Goal: Transaction & Acquisition: Subscribe to service/newsletter

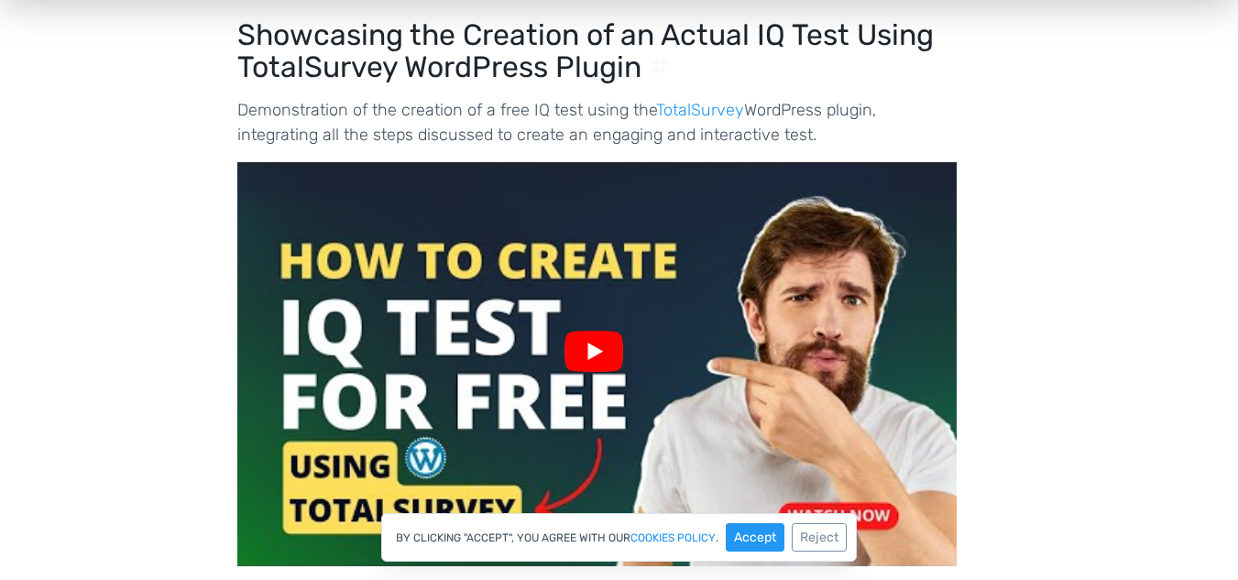
scroll to position [14019, 0]
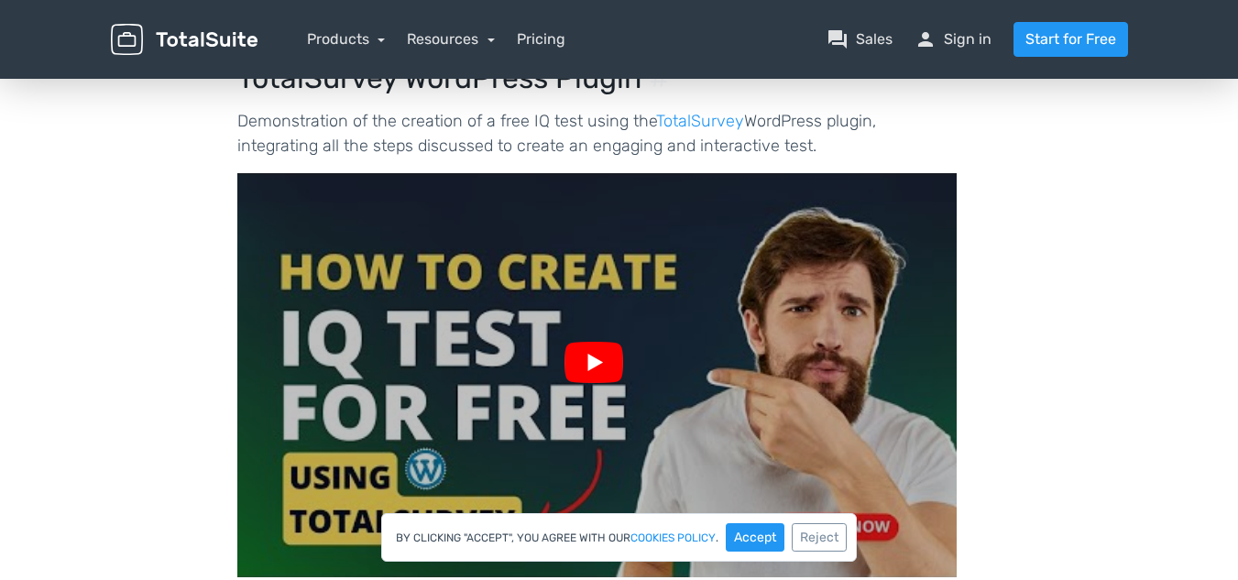
click at [568, 232] on img at bounding box center [596, 374] width 719 height 539
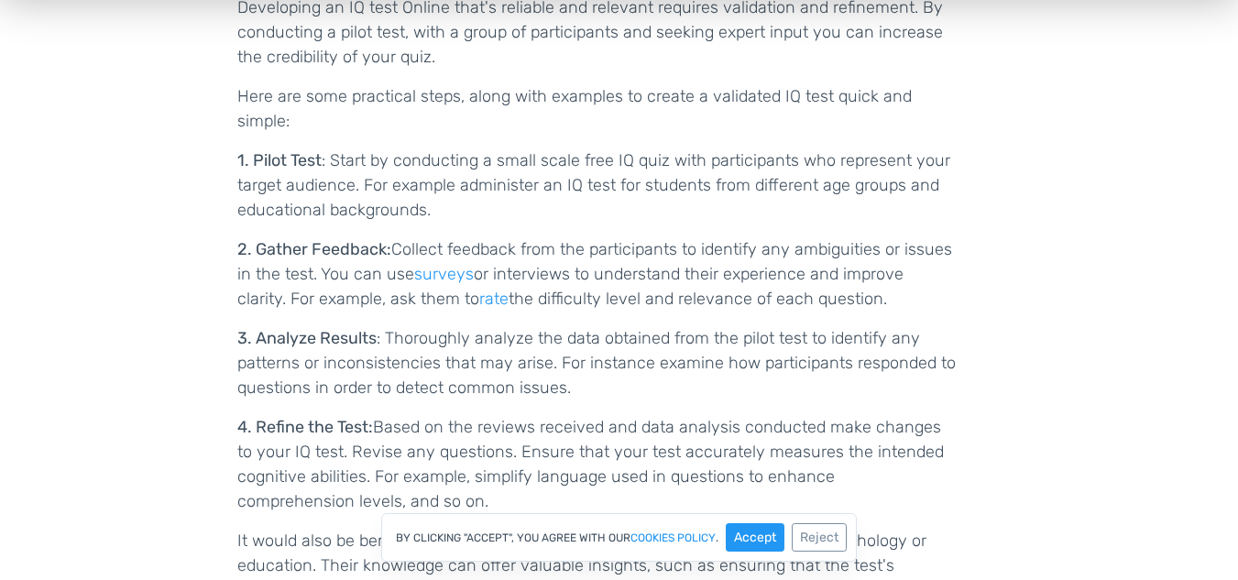
scroll to position [12095, 0]
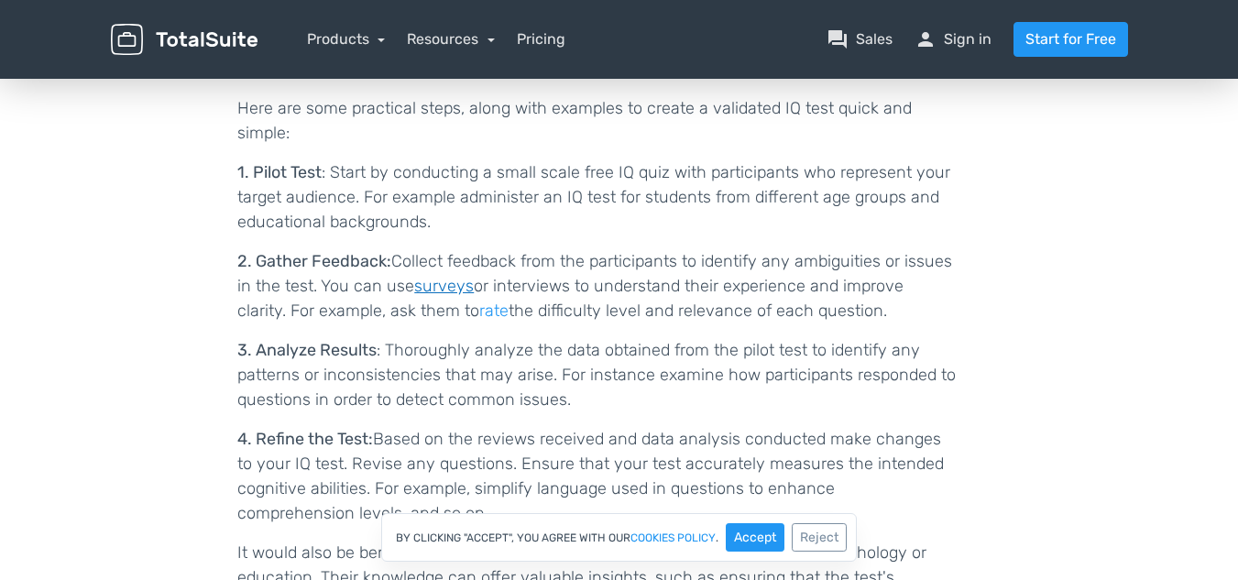
click at [449, 276] on link "surveys" at bounding box center [444, 286] width 60 height 20
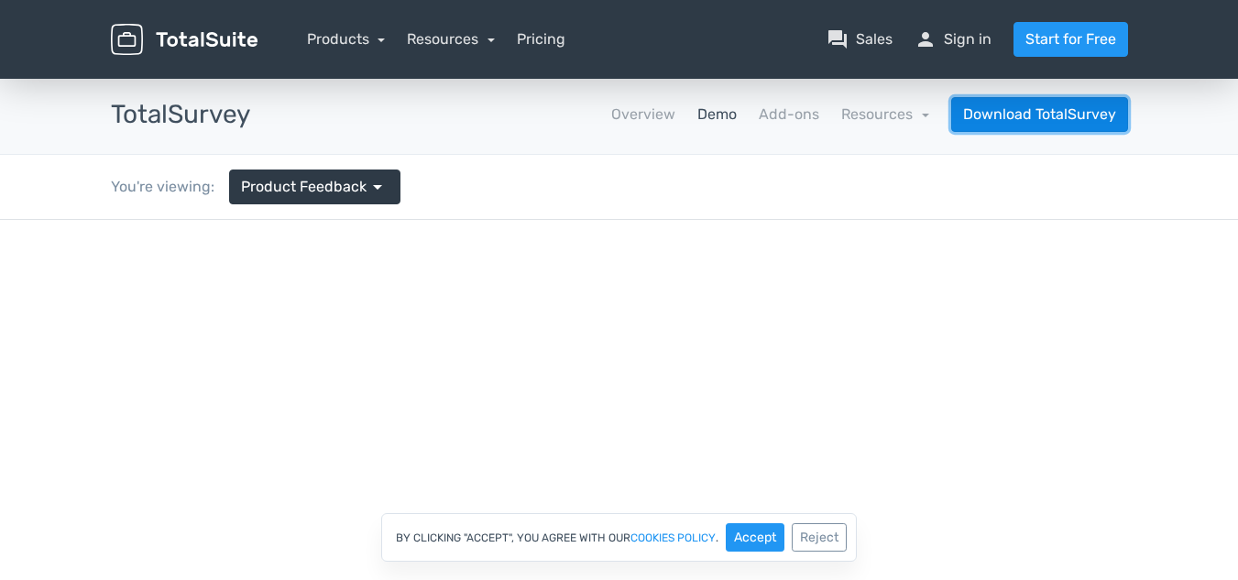
click at [1027, 108] on link "Download TotalSurvey" at bounding box center [1039, 114] width 177 height 35
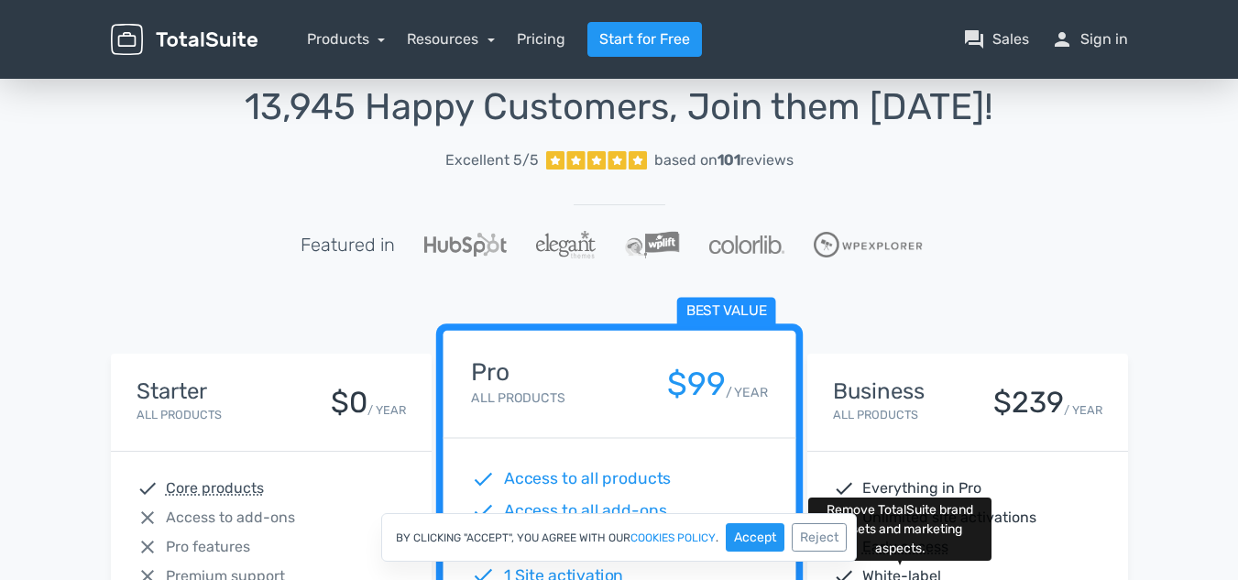
scroll to position [17, 0]
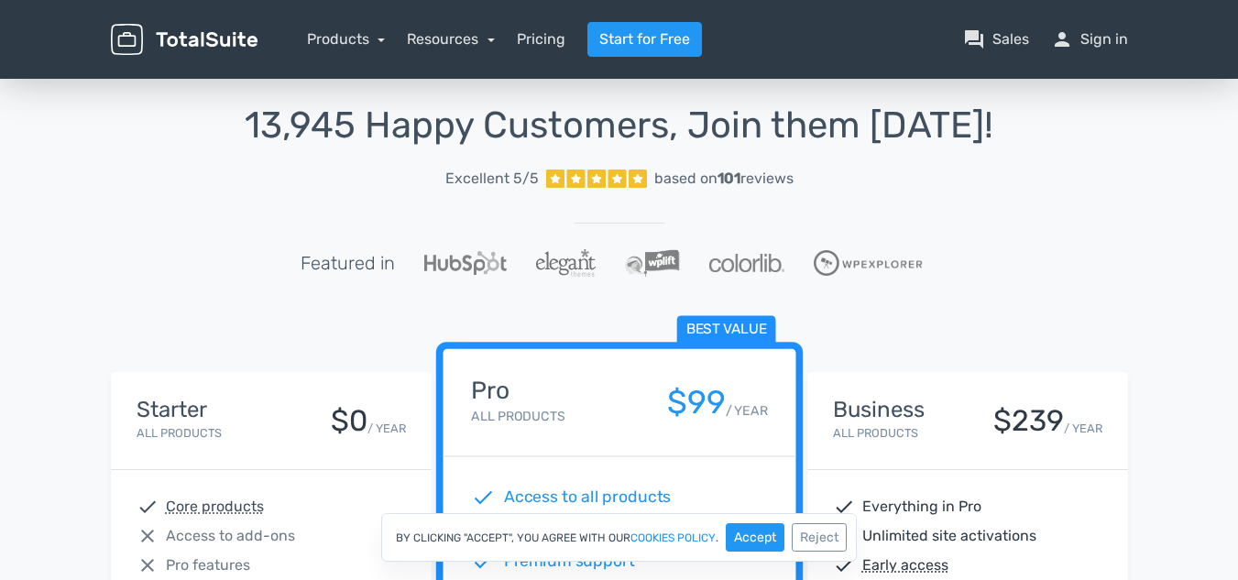
click at [196, 412] on h4 "Starter" at bounding box center [179, 410] width 85 height 24
click at [212, 443] on div "Starter All Products" at bounding box center [179, 421] width 85 height 46
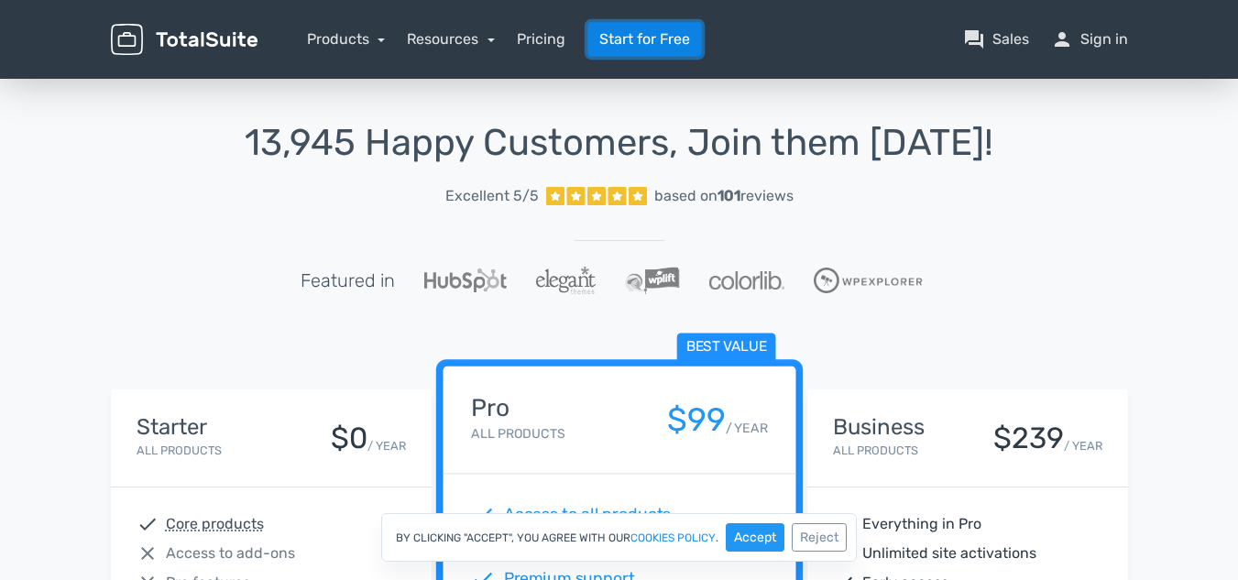
click at [633, 29] on link "Start for Free" at bounding box center [644, 39] width 115 height 35
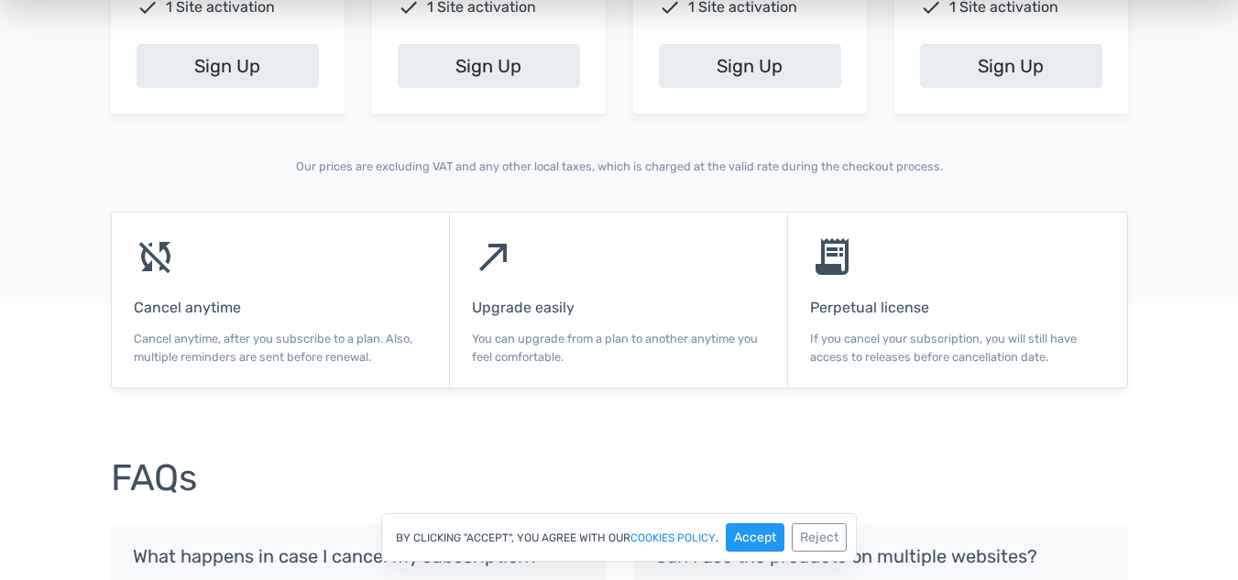
scroll to position [1100, 0]
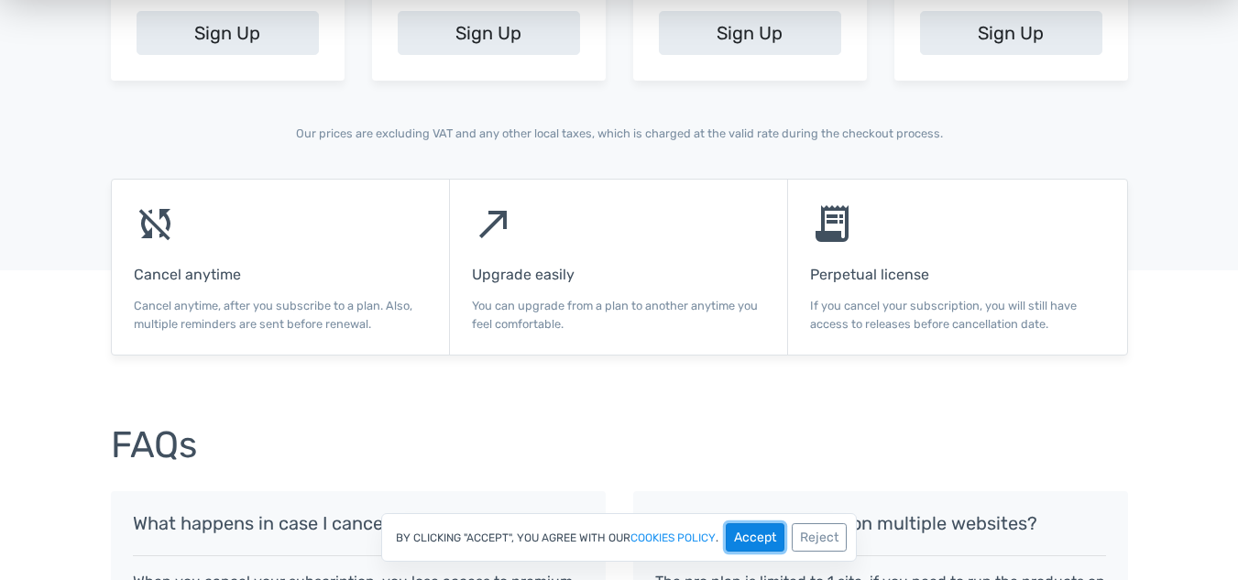
click at [761, 542] on button "Accept" at bounding box center [755, 537] width 59 height 28
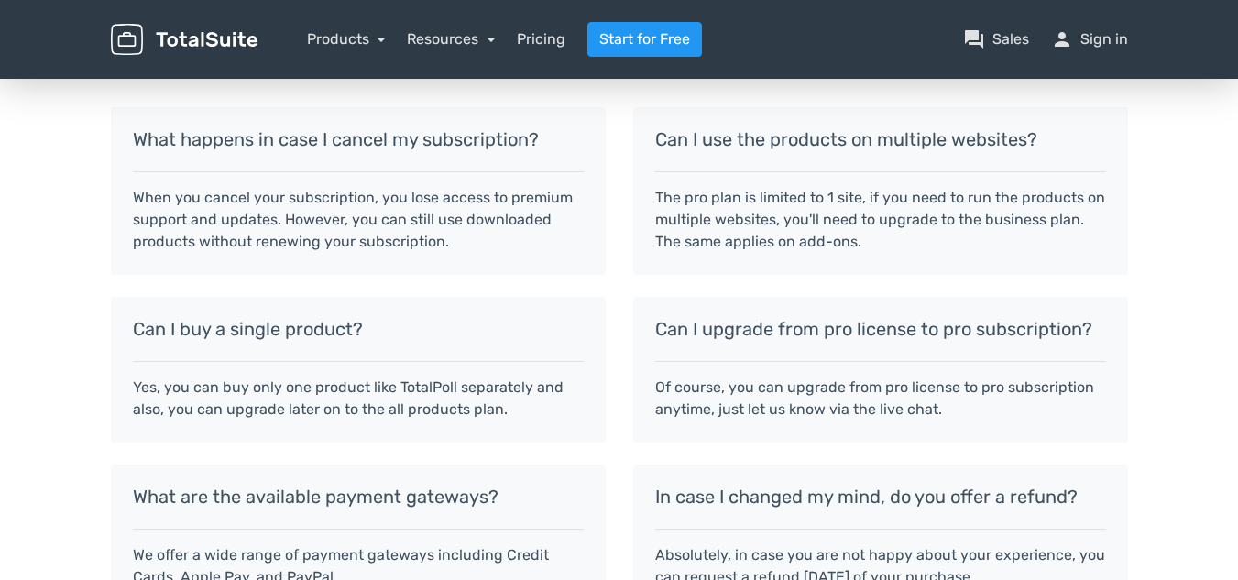
scroll to position [1392, 0]
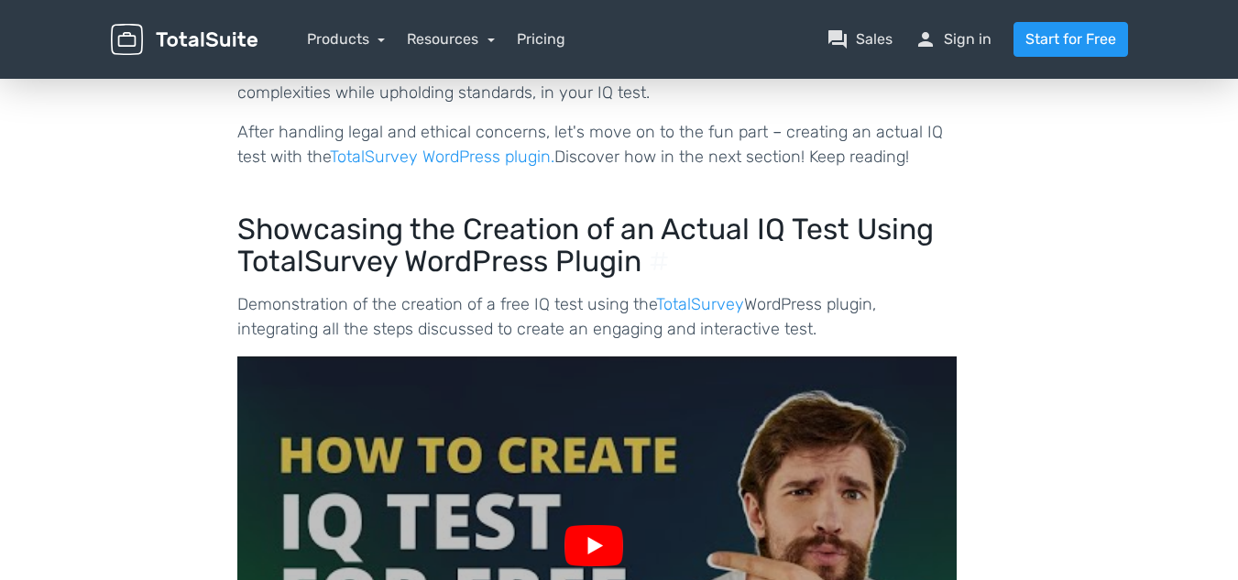
scroll to position [13470, 0]
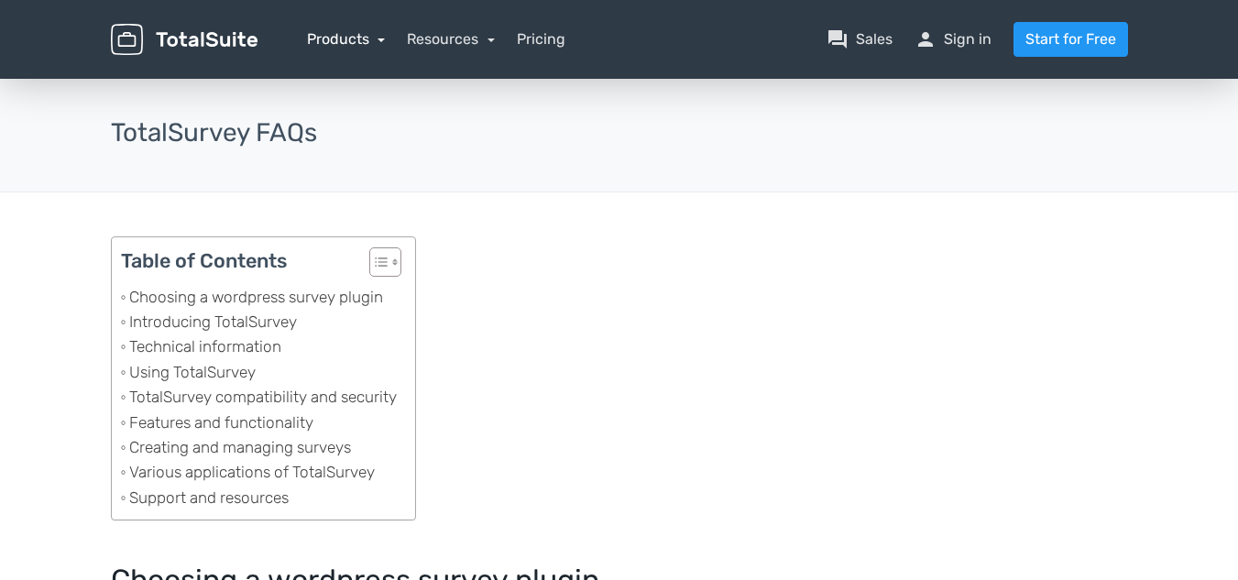
click at [378, 37] on link "Products" at bounding box center [346, 38] width 79 height 17
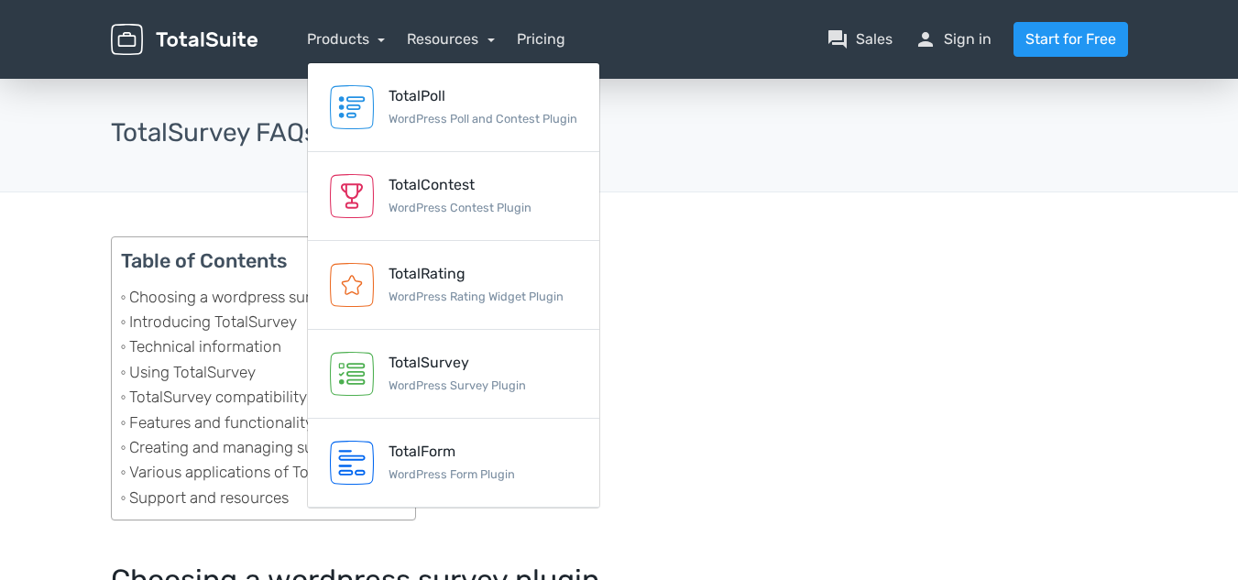
click at [500, 38] on nav "Products TotalPoll WordPress Poll and Contest Plugin TotalContest WordPress Con…" at bounding box center [706, 39] width 870 height 35
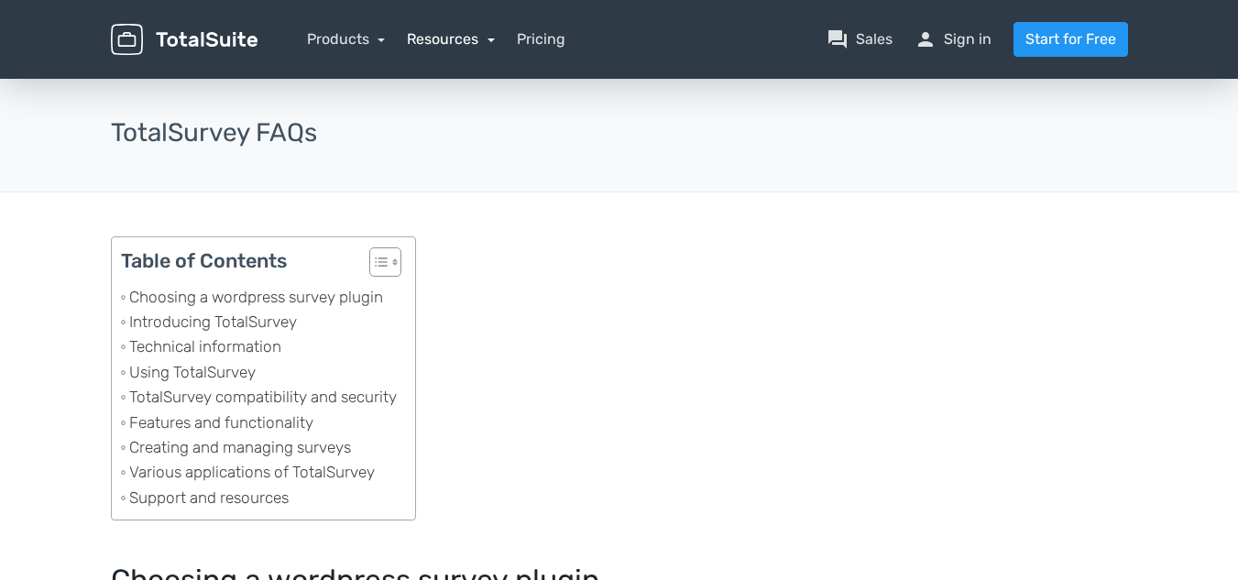
click at [487, 40] on link "Resources" at bounding box center [451, 38] width 88 height 17
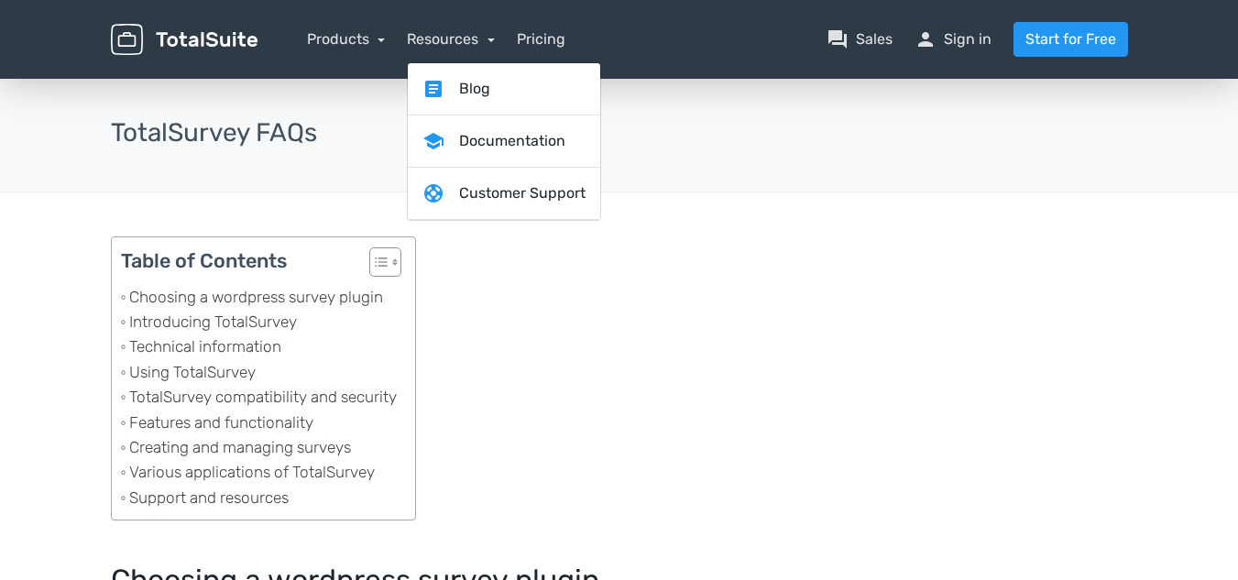
click at [672, 43] on nav "Products TotalPoll WordPress Poll and Contest Plugin TotalContest WordPress Con…" at bounding box center [706, 39] width 870 height 35
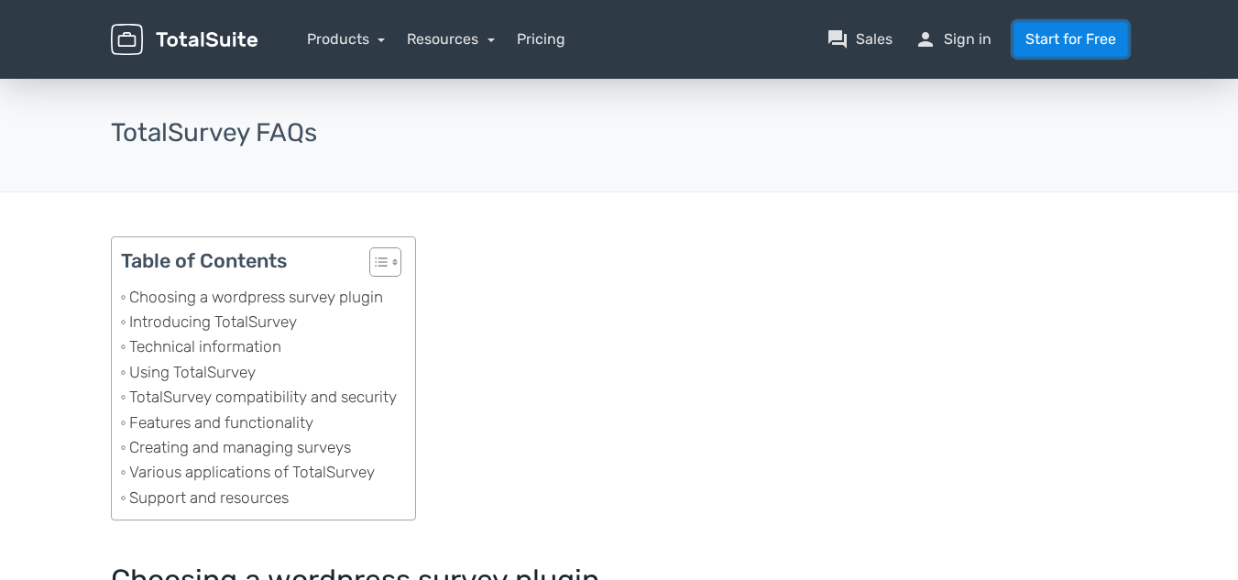
click at [1073, 35] on link "Start for Free" at bounding box center [1070, 39] width 115 height 35
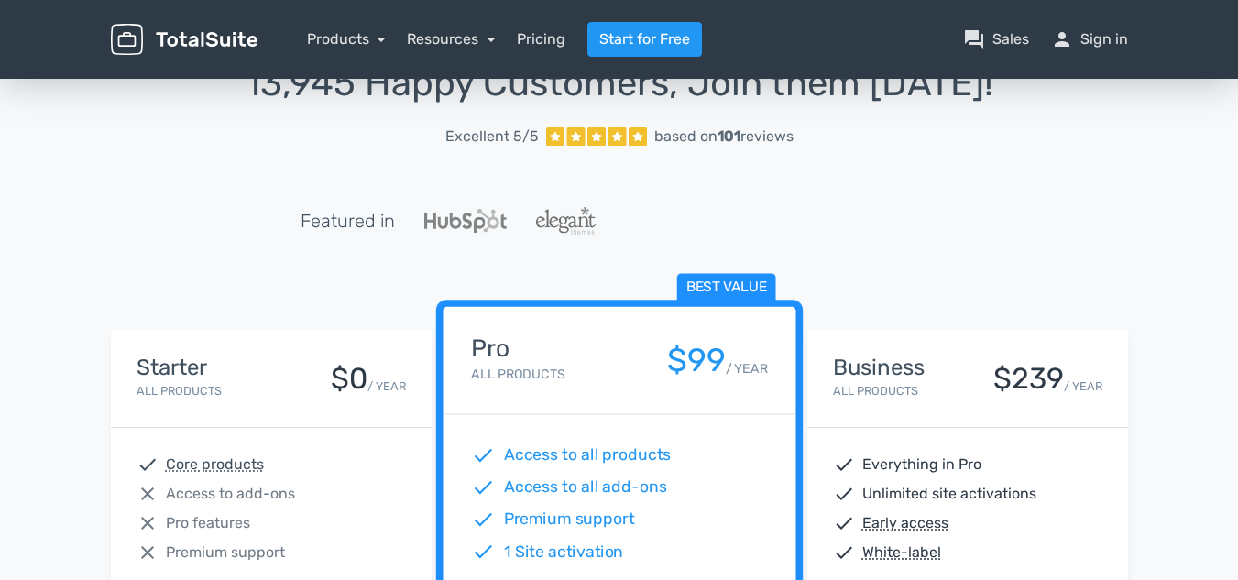
scroll to position [92, 0]
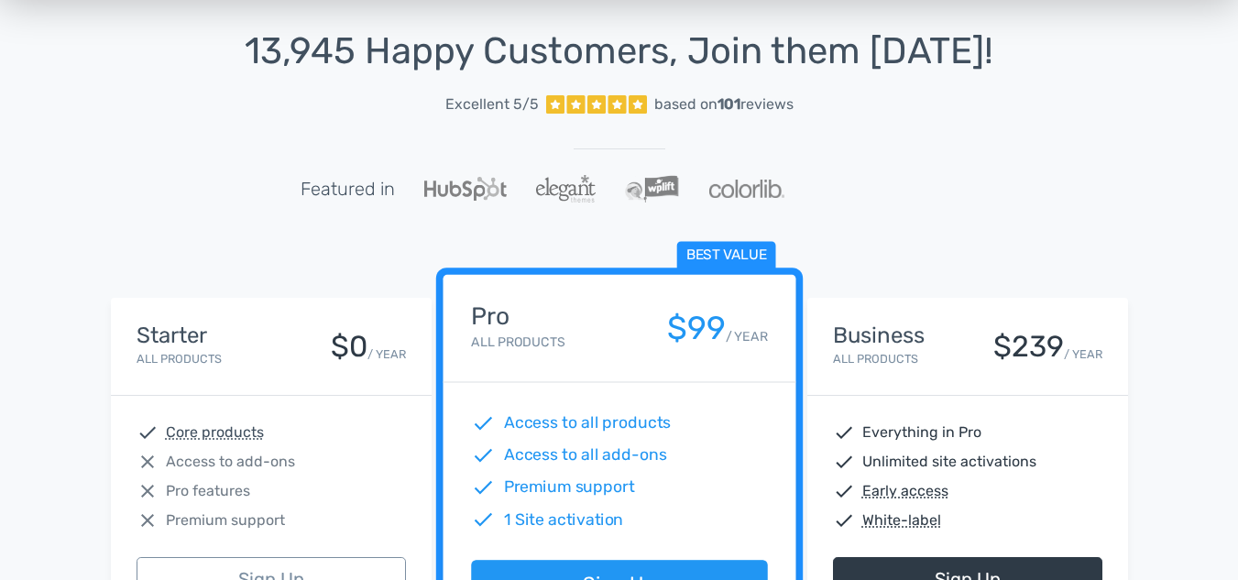
click at [695, 301] on div "Best value Pro All Products $99 / YEAR" at bounding box center [619, 329] width 353 height 108
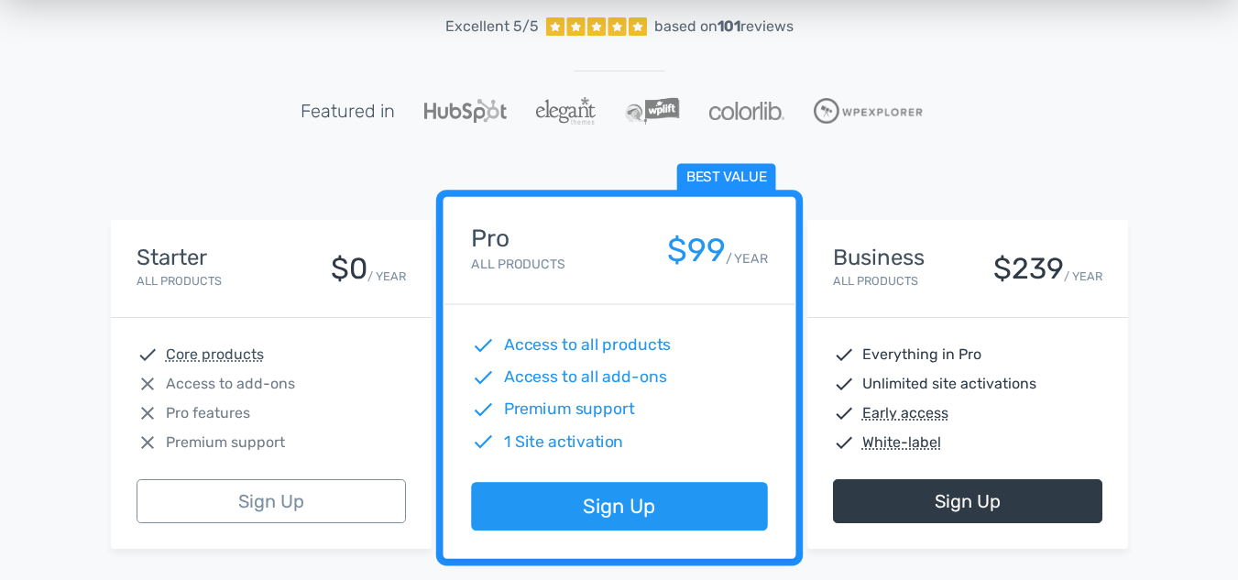
scroll to position [275, 0]
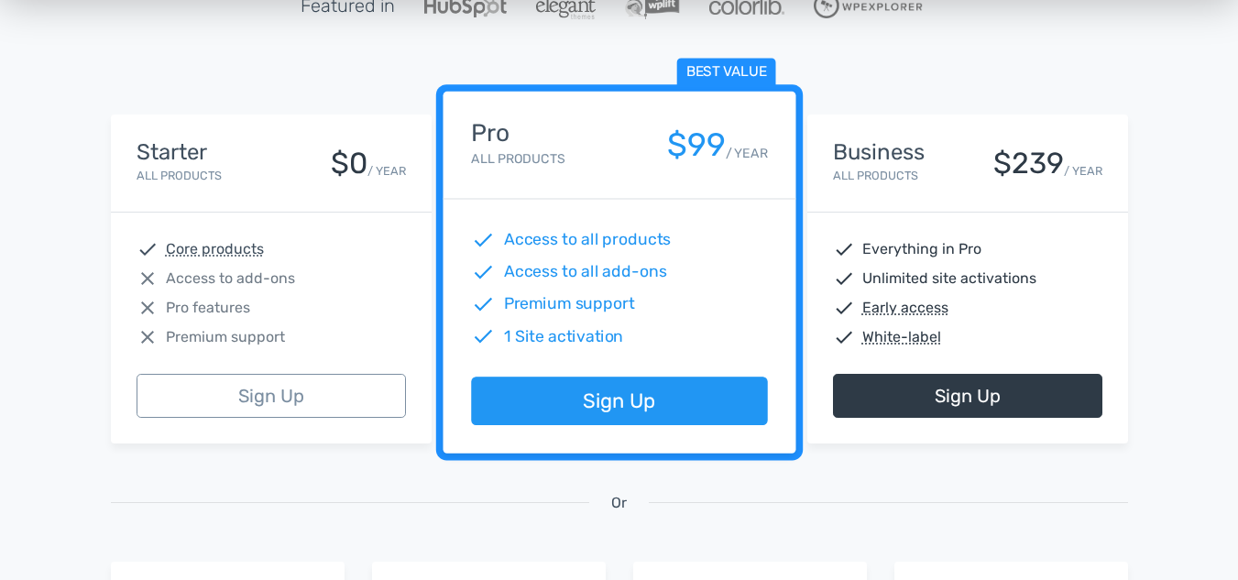
click at [748, 120] on div "Pro All Products $99 / YEAR" at bounding box center [619, 145] width 296 height 50
click at [678, 157] on div "$99" at bounding box center [695, 145] width 59 height 36
click at [587, 173] on div "Best value Pro All Products $99 / YEAR" at bounding box center [619, 146] width 353 height 108
click at [446, 194] on div "Best value Pro All Products $99 / YEAR" at bounding box center [619, 146] width 353 height 108
click at [509, 282] on span "Access to all add-ons" at bounding box center [584, 272] width 163 height 24
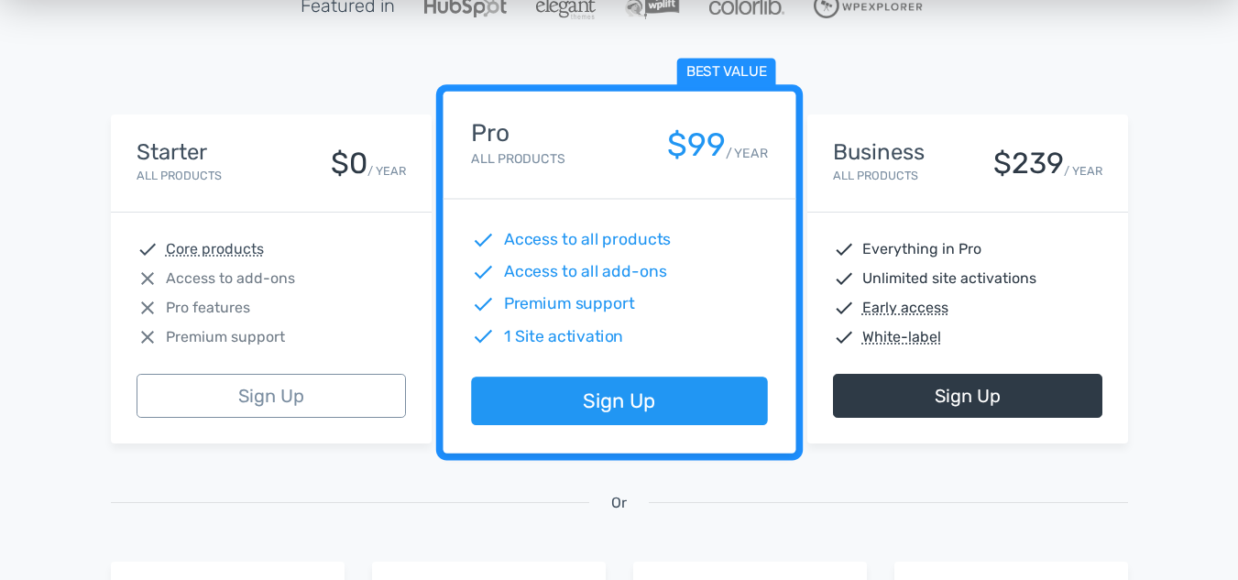
click at [160, 181] on small "All Products" at bounding box center [179, 176] width 85 height 14
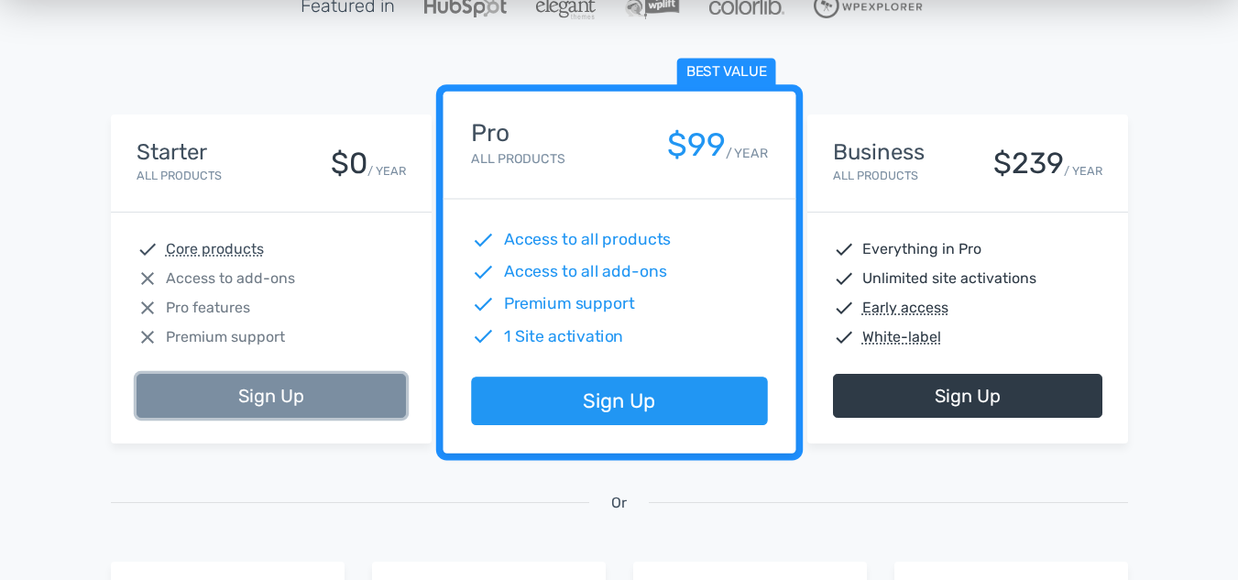
click at [249, 415] on link "Sign Up" at bounding box center [271, 396] width 269 height 44
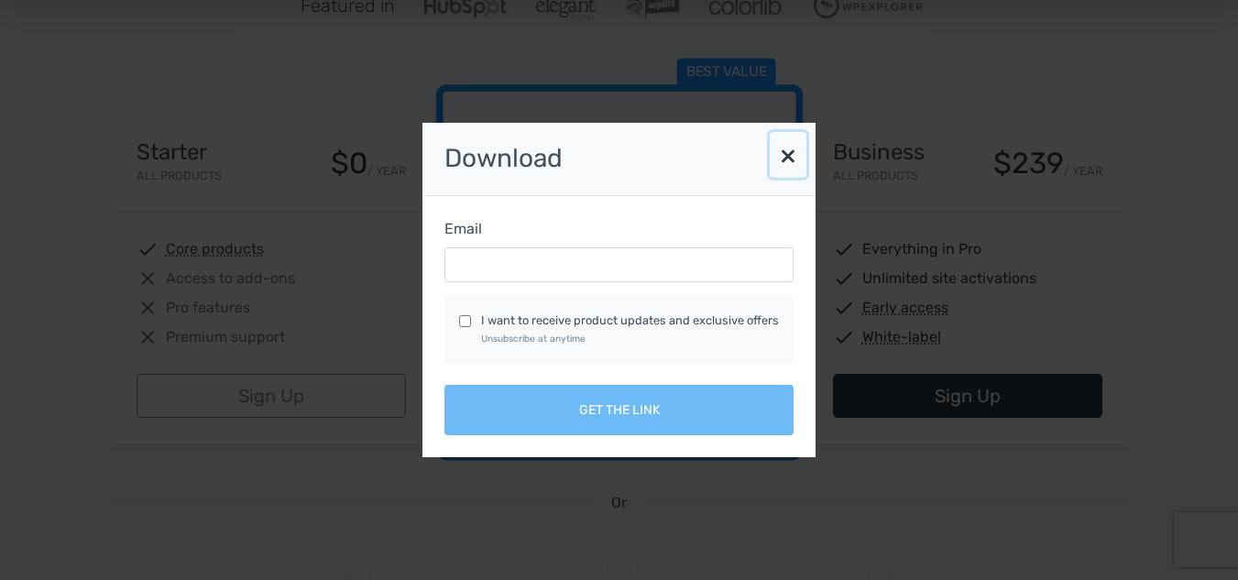
click at [783, 154] on button "×" at bounding box center [788, 155] width 37 height 46
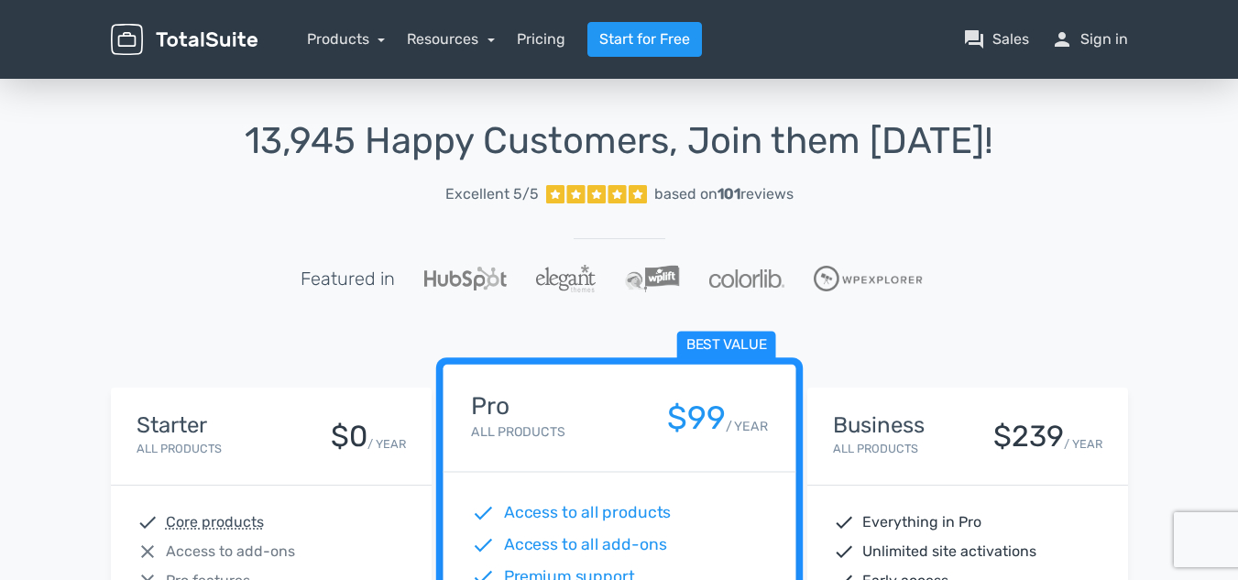
scroll to position [0, 0]
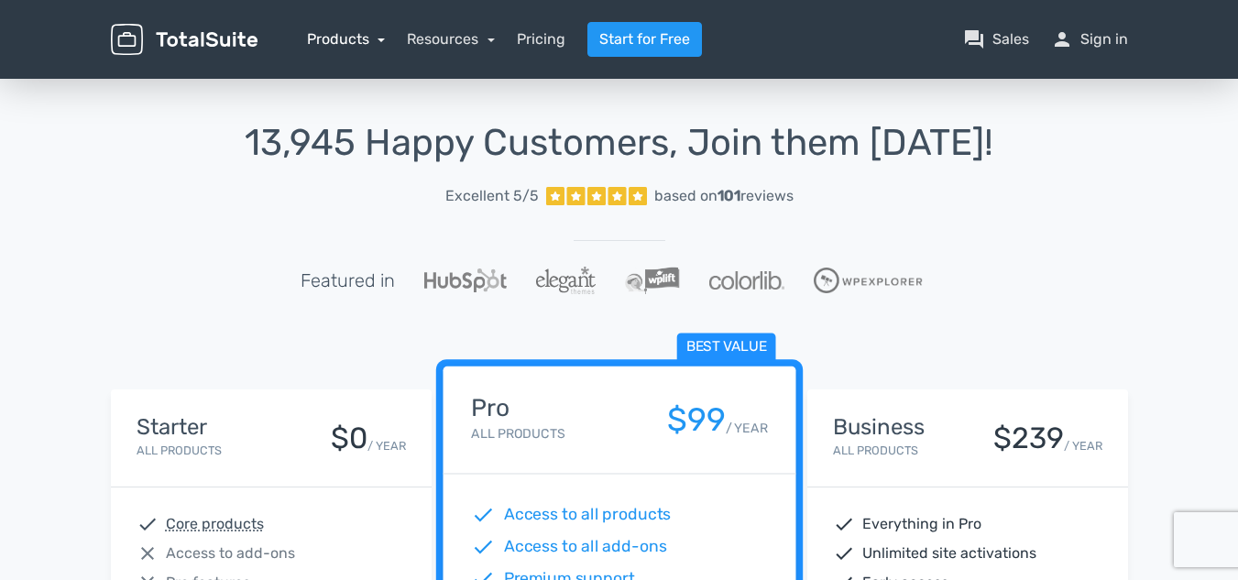
click at [378, 35] on link "Products" at bounding box center [346, 38] width 79 height 17
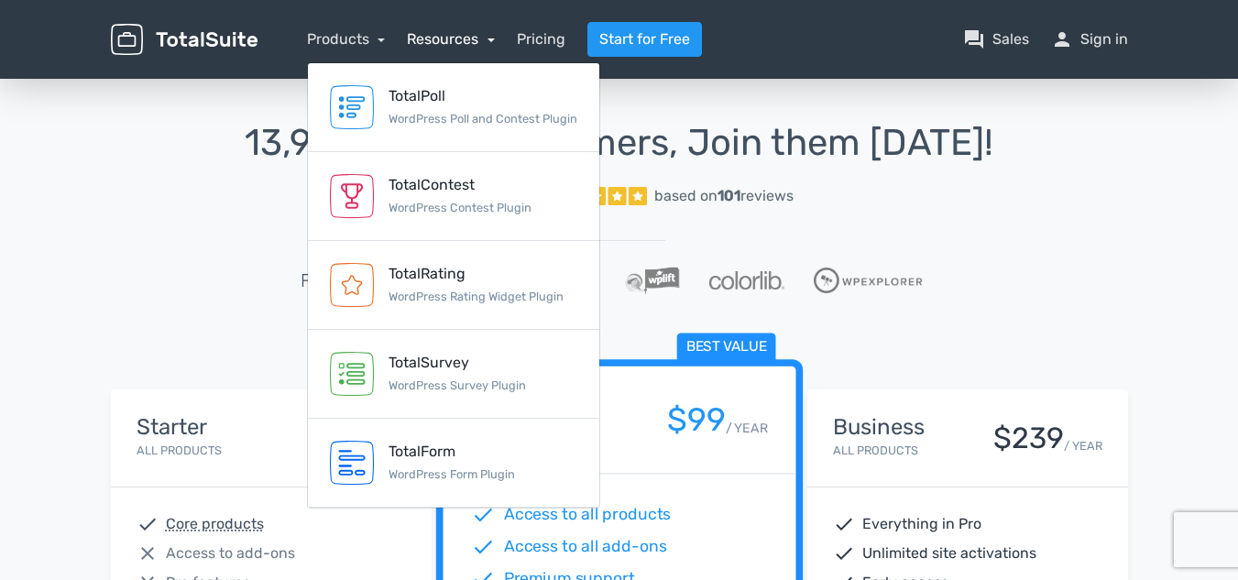
click at [486, 38] on link "Resources" at bounding box center [451, 38] width 88 height 17
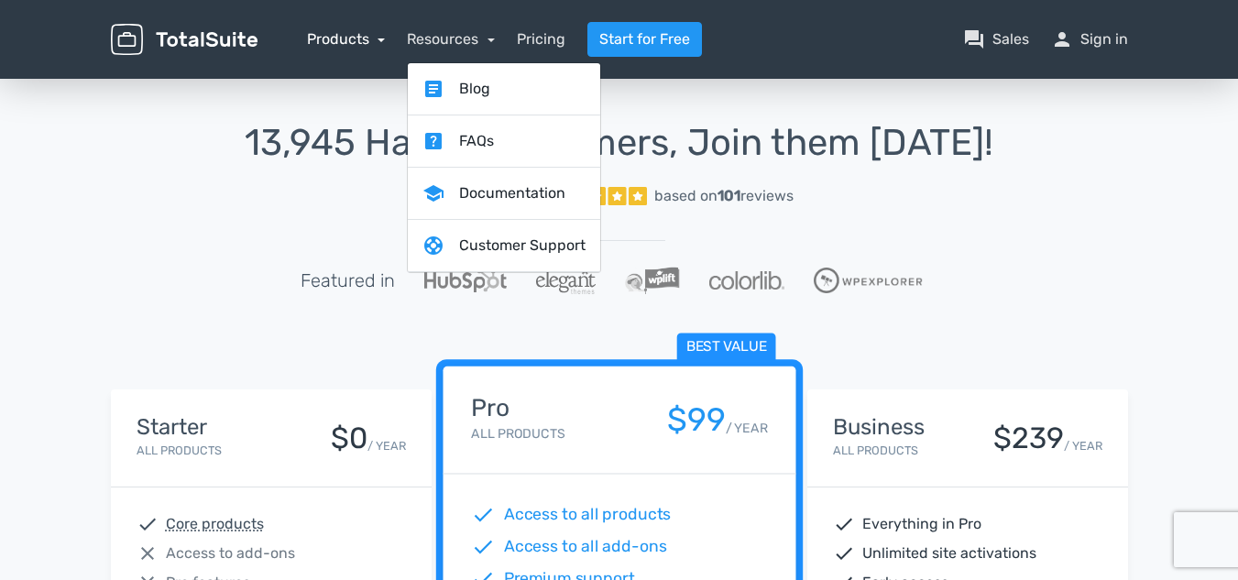
click at [379, 38] on link "Products" at bounding box center [346, 38] width 79 height 17
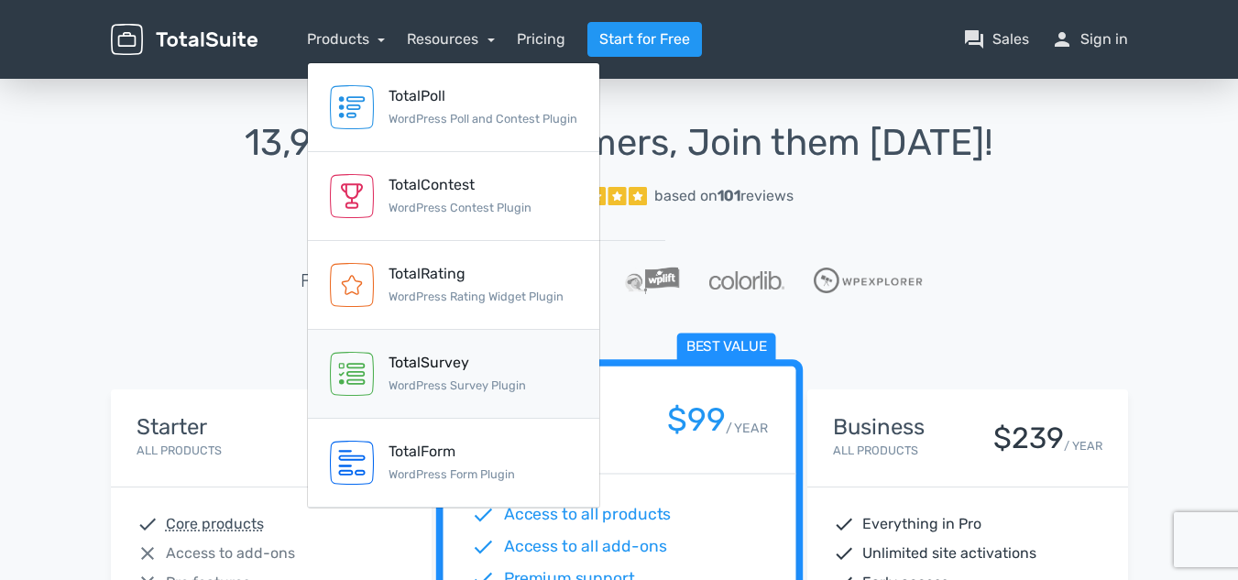
click at [413, 365] on div "TotalSurvey" at bounding box center [457, 363] width 137 height 22
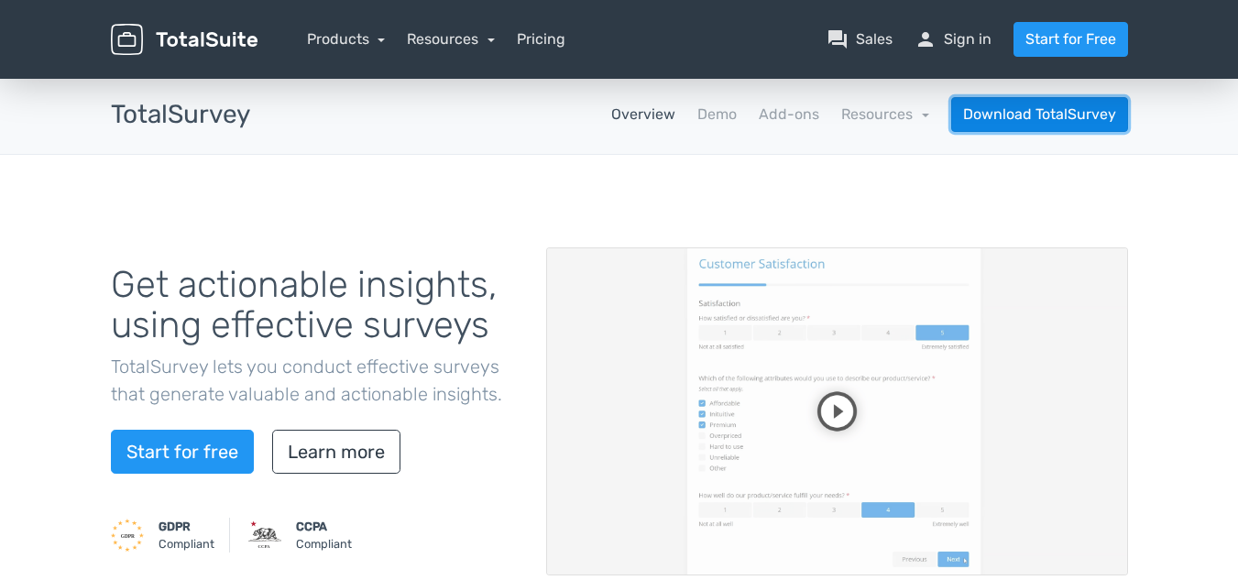
click at [1043, 110] on link "Download TotalSurvey" at bounding box center [1039, 114] width 177 height 35
